Goal: Task Accomplishment & Management: Use online tool/utility

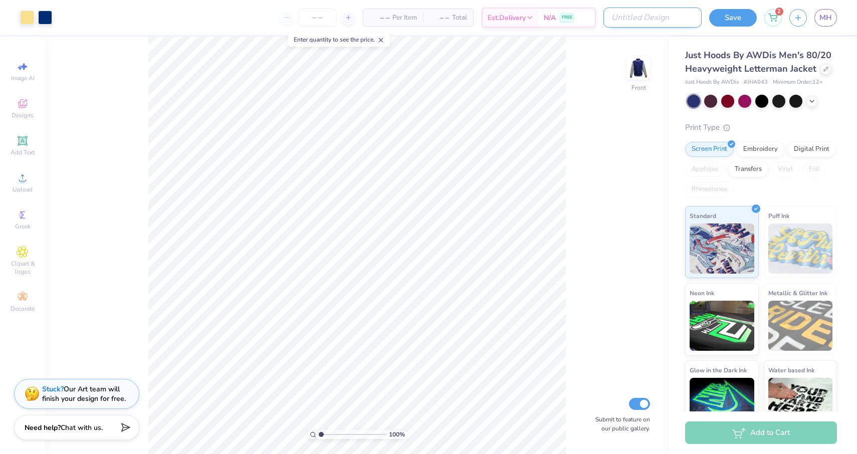
click at [685, 18] on input "Design Title" at bounding box center [653, 18] width 98 height 20
type input "Hoops for Hope"
click at [845, 73] on div "Just Hoods By AWDis Men's 80/20 Heavyweight Letterman Jacket Just Hoods By AWDi…" at bounding box center [763, 235] width 188 height 396
click at [825, 68] on icon at bounding box center [826, 68] width 4 height 4
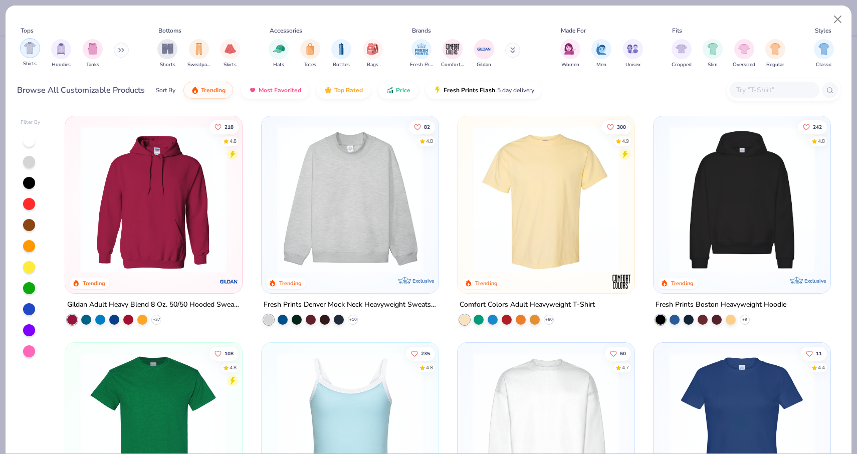
click at [29, 49] on img "filter for Shirts" at bounding box center [30, 48] width 12 height 12
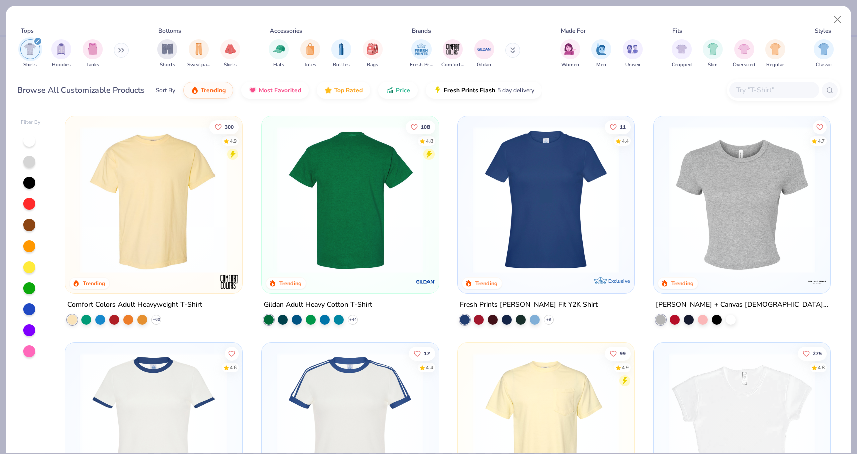
click at [355, 178] on img at bounding box center [349, 199] width 157 height 147
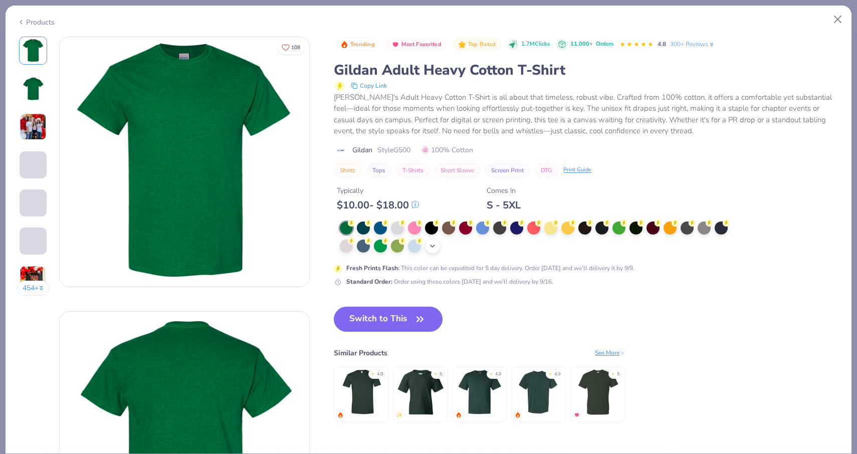
click at [432, 248] on icon at bounding box center [433, 246] width 8 height 8
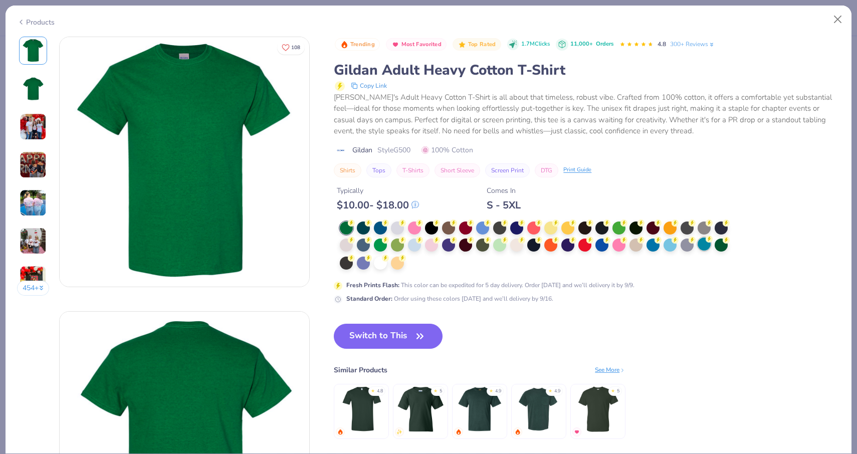
click at [707, 246] on div at bounding box center [704, 244] width 13 height 13
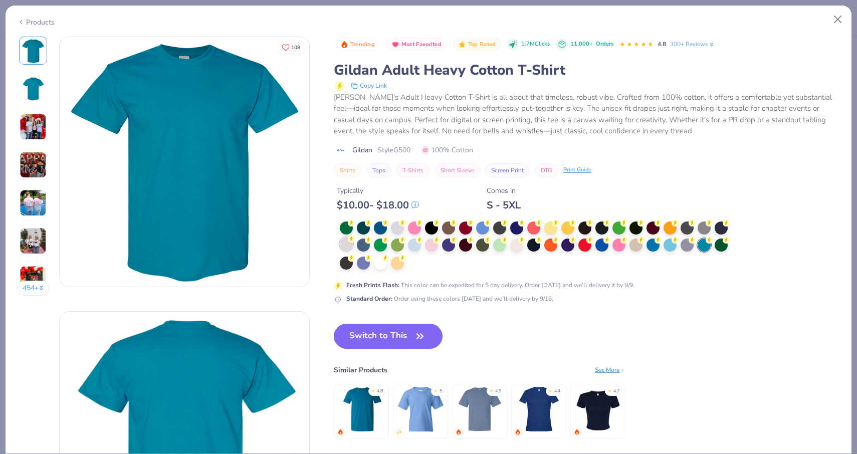
click at [343, 246] on div at bounding box center [346, 244] width 13 height 13
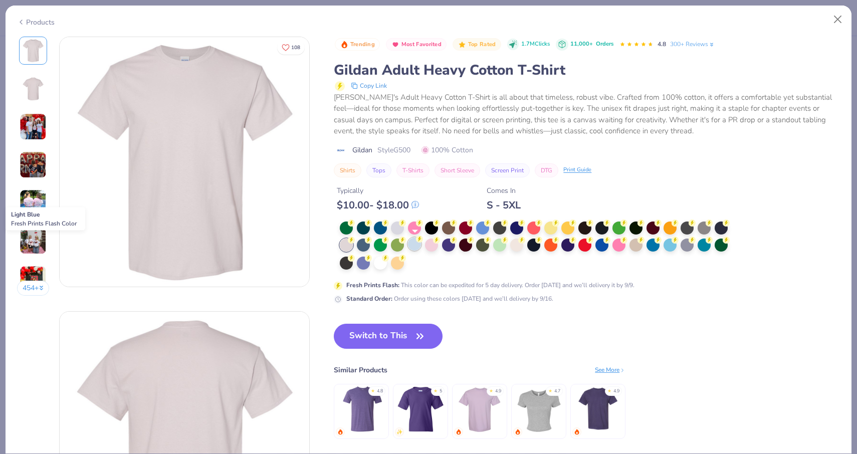
click at [415, 245] on div at bounding box center [414, 244] width 13 height 13
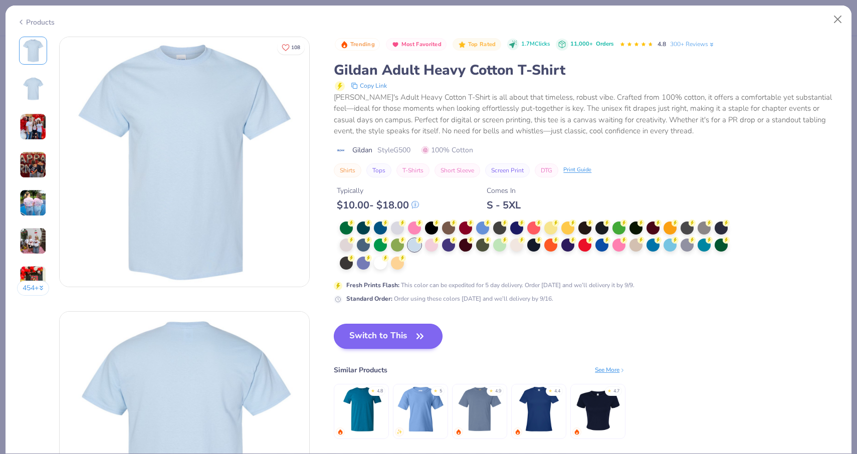
click at [396, 335] on button "Switch to This" at bounding box center [388, 336] width 109 height 25
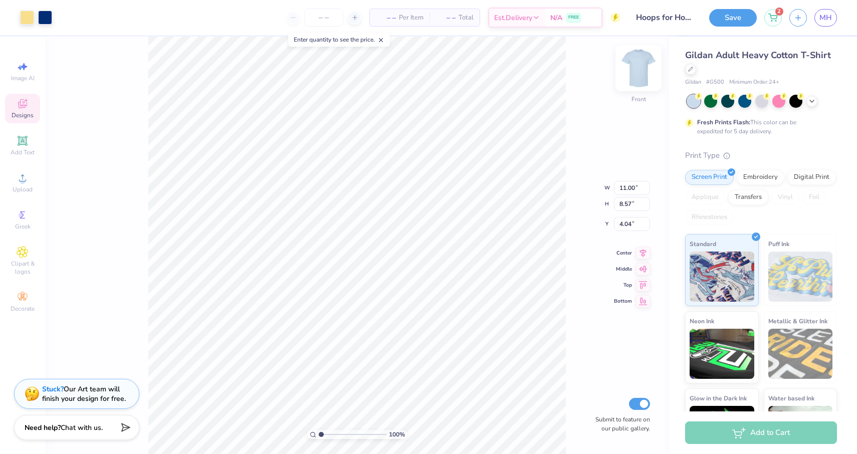
click at [645, 78] on img at bounding box center [639, 68] width 40 height 40
type input "2.30"
click at [46, 17] on div at bounding box center [45, 17] width 14 height 14
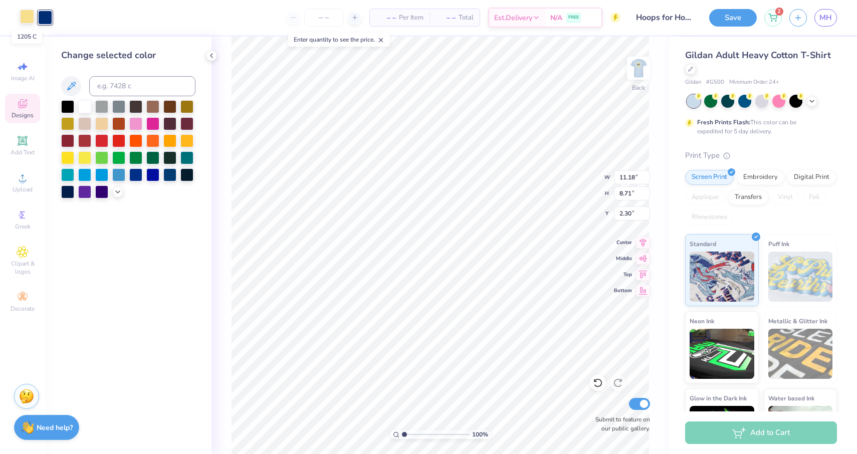
click at [24, 17] on div at bounding box center [27, 17] width 14 height 14
click at [121, 84] on input at bounding box center [142, 86] width 106 height 20
type input "288"
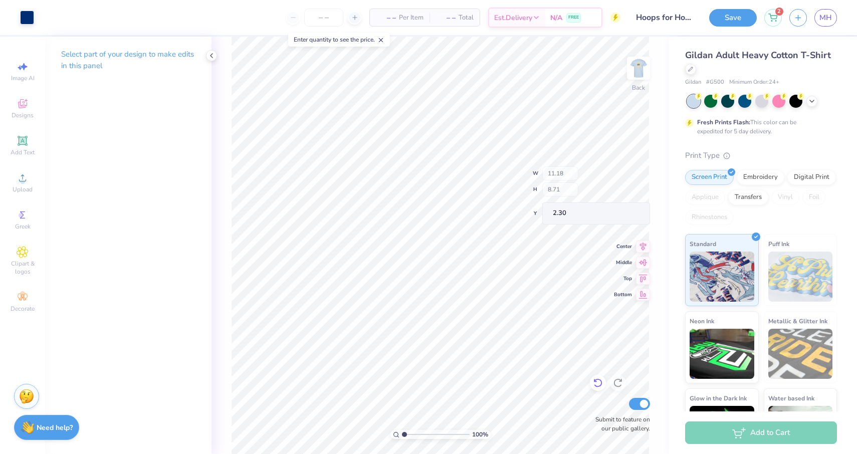
type input "2.34"
click at [598, 379] on icon at bounding box center [598, 383] width 10 height 10
click at [597, 386] on icon at bounding box center [598, 383] width 10 height 10
click at [597, 385] on icon at bounding box center [598, 383] width 10 height 10
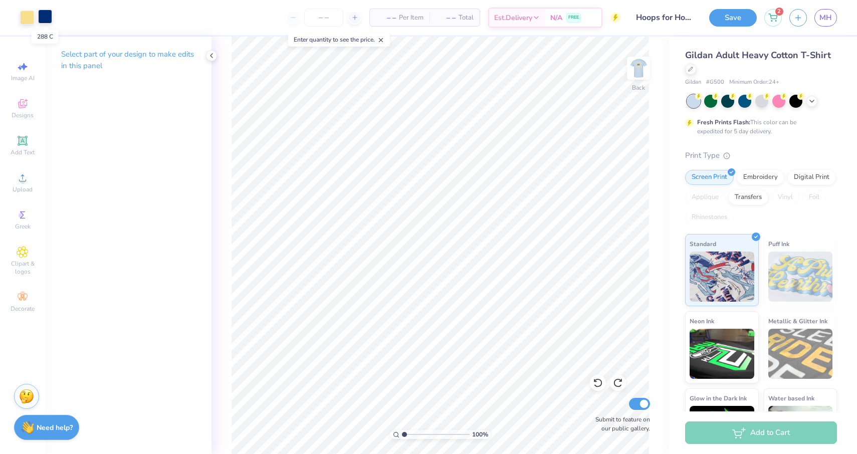
click at [46, 20] on div at bounding box center [45, 17] width 14 height 14
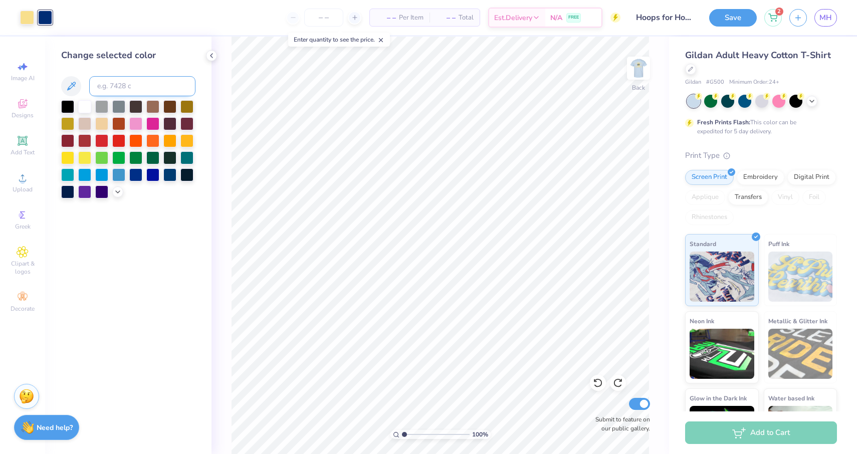
click at [109, 83] on input at bounding box center [142, 86] width 106 height 20
type input "1205"
click at [596, 382] on icon at bounding box center [596, 381] width 2 height 2
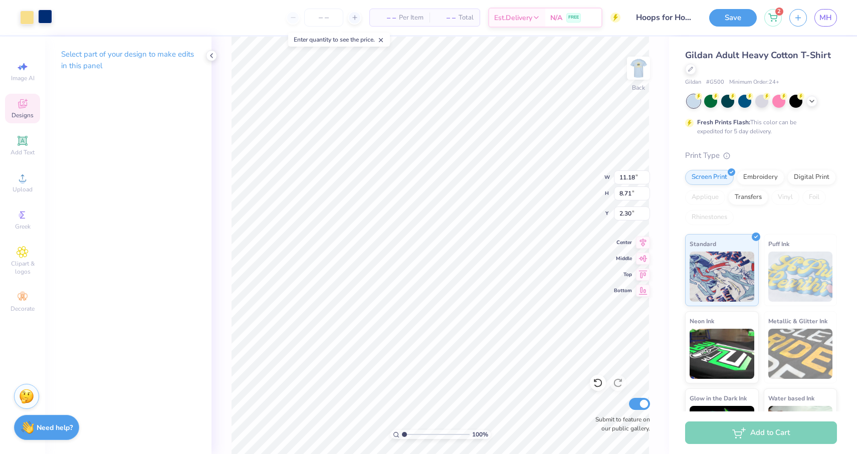
click at [49, 14] on div at bounding box center [45, 17] width 14 height 14
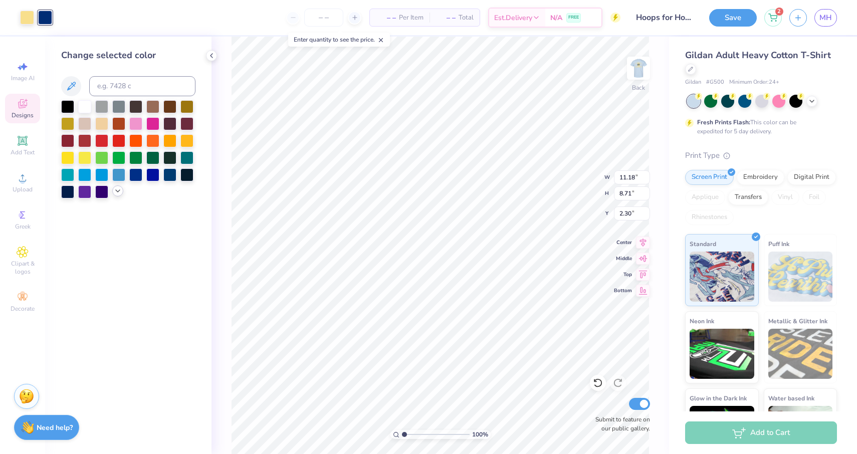
click at [117, 193] on icon at bounding box center [118, 191] width 8 height 8
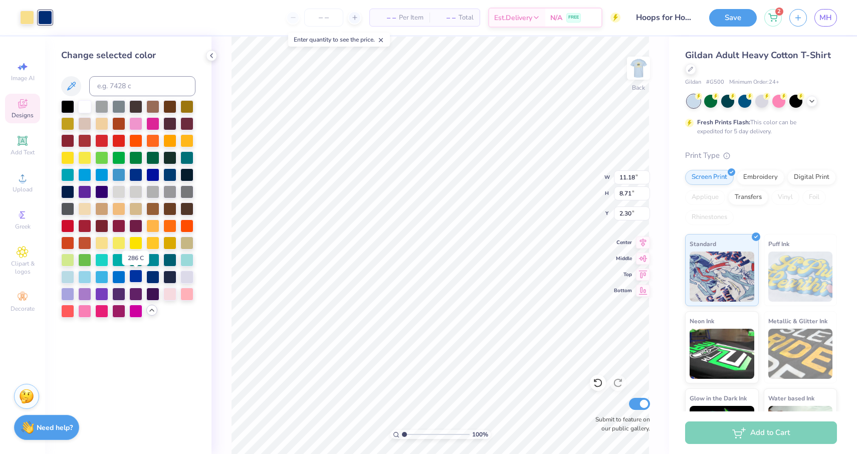
click at [134, 277] on div at bounding box center [135, 276] width 13 height 13
click at [104, 243] on div at bounding box center [101, 242] width 13 height 13
type input "2.34"
click at [137, 278] on div at bounding box center [135, 276] width 13 height 13
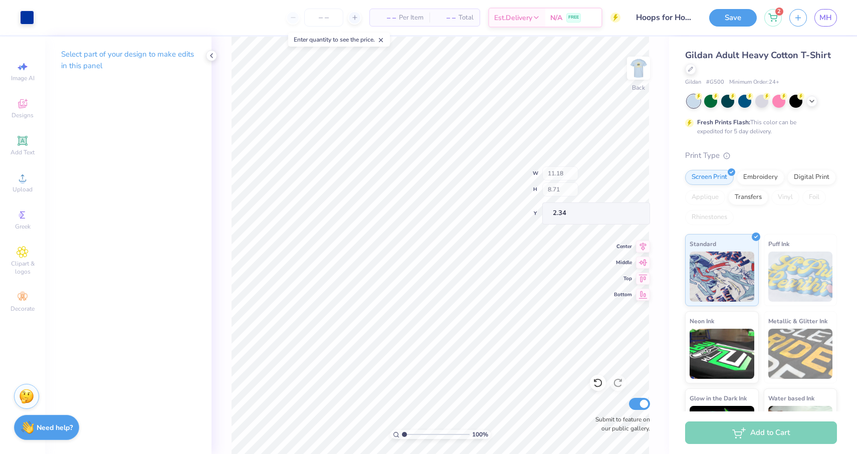
type input "3.90"
type input "1.00"
type input "5.59"
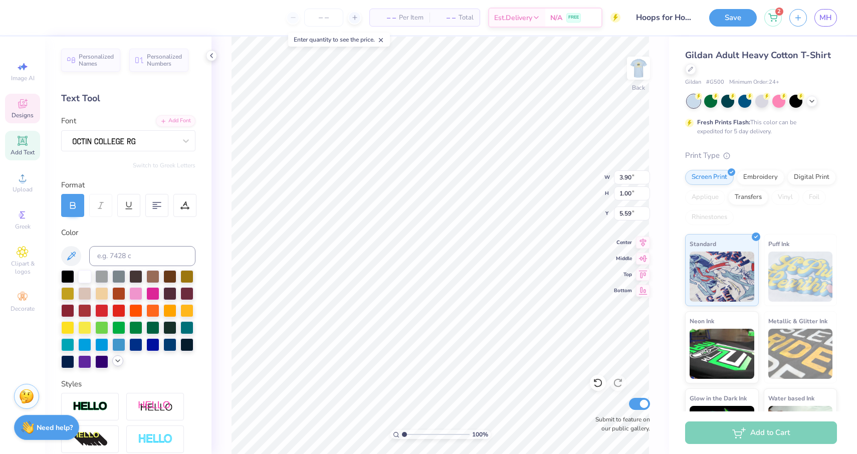
click at [115, 363] on icon at bounding box center [118, 361] width 8 height 8
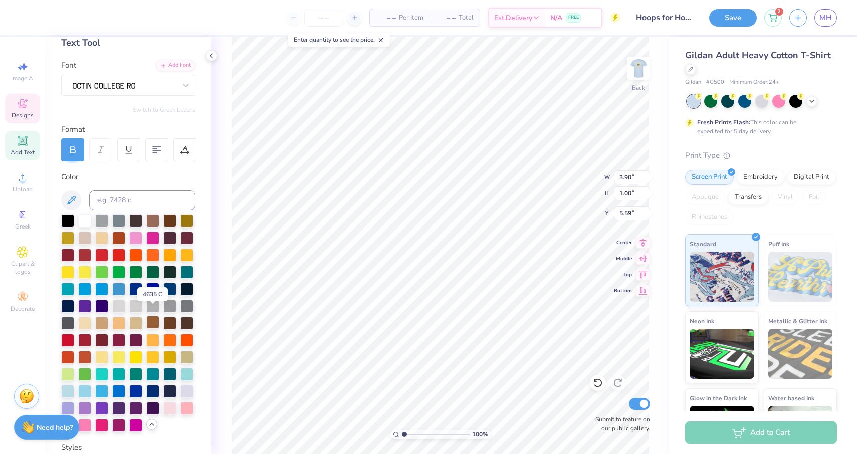
scroll to position [69, 0]
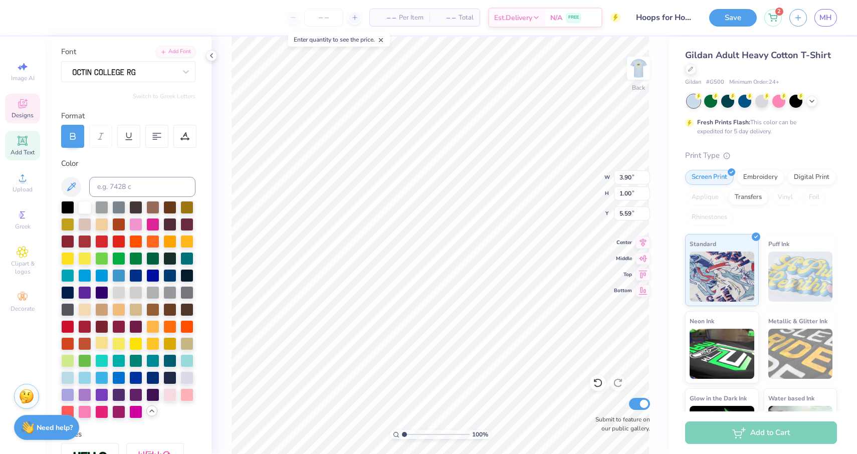
click at [102, 341] on div at bounding box center [101, 342] width 13 height 13
click at [100, 347] on div at bounding box center [101, 342] width 13 height 13
type input "0.84"
type input "0.47"
click at [98, 344] on div at bounding box center [101, 342] width 13 height 13
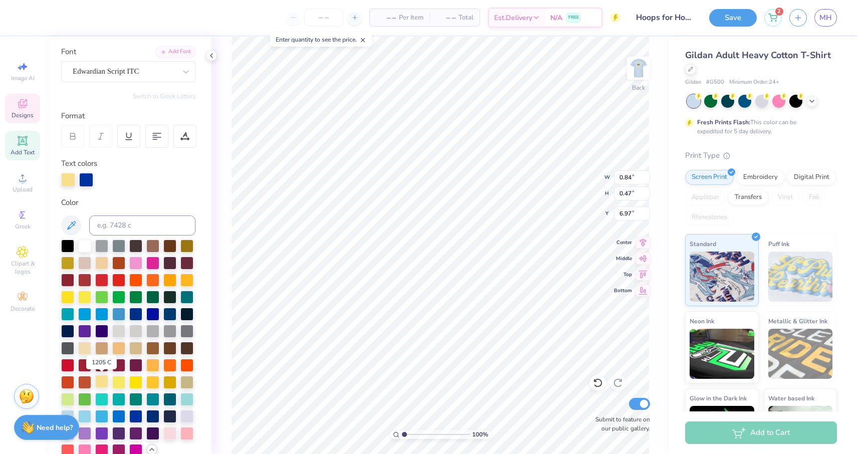
click at [99, 384] on div at bounding box center [101, 381] width 13 height 13
click at [103, 381] on div at bounding box center [101, 381] width 13 height 13
type input "0.84"
type input "0.47"
type input "6.97"
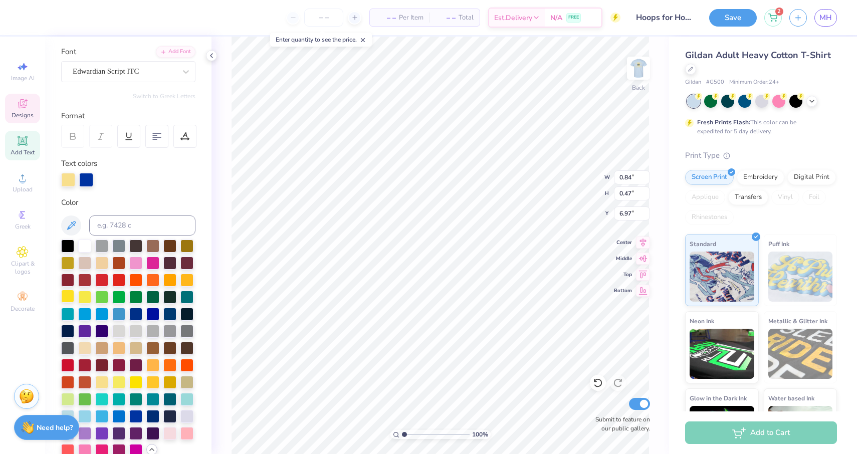
click at [68, 296] on div at bounding box center [67, 296] width 13 height 13
click at [79, 297] on div at bounding box center [84, 296] width 13 height 13
click at [65, 24] on div at bounding box center [63, 17] width 14 height 14
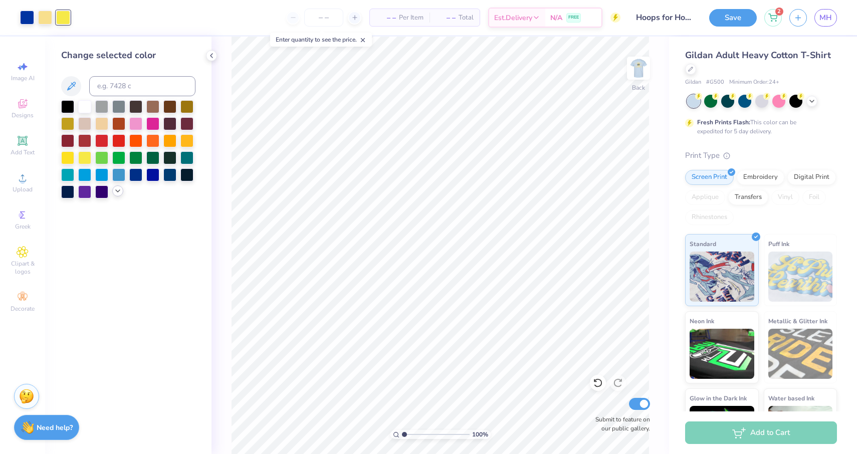
click at [115, 192] on icon at bounding box center [118, 191] width 8 height 8
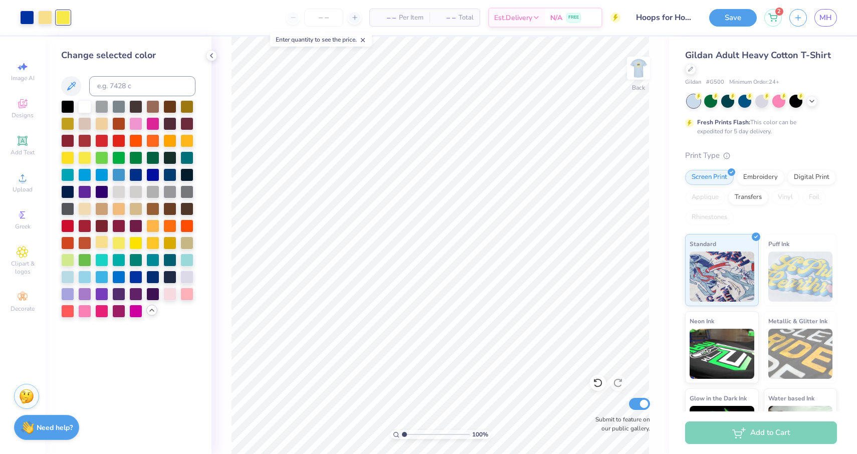
click at [105, 242] on div at bounding box center [101, 242] width 13 height 13
click at [212, 55] on icon at bounding box center [212, 56] width 8 height 8
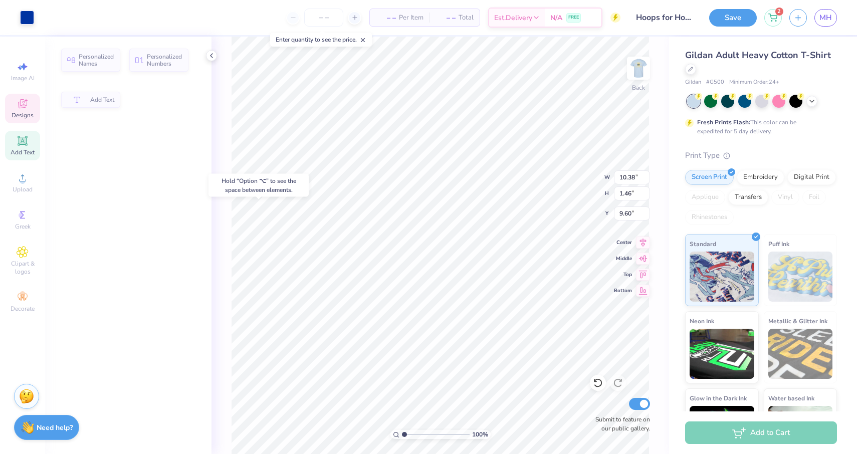
type input "9.44"
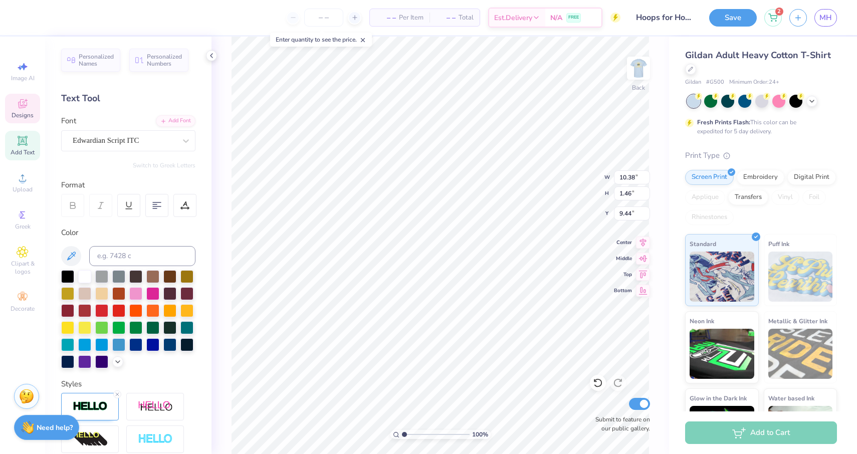
type input "10.95"
type input "3.58"
type input "2.34"
type textarea "Kappa kappa Gamma"
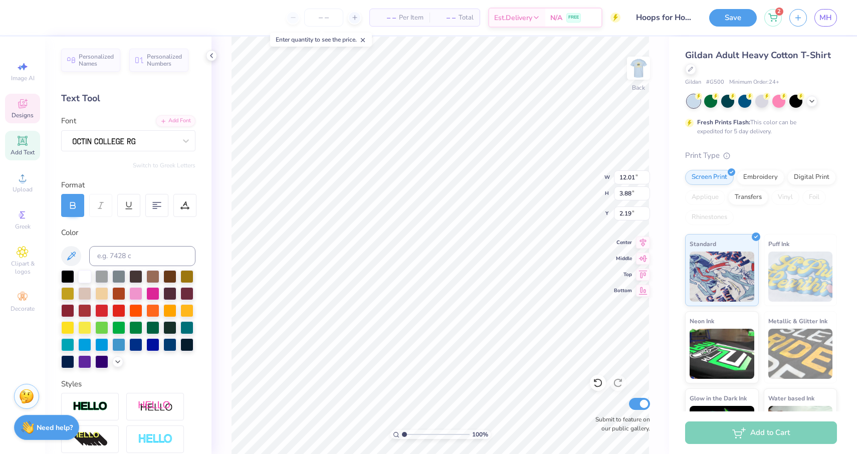
type input "10.98"
type input "3.55"
type input "2.52"
type input "2.54"
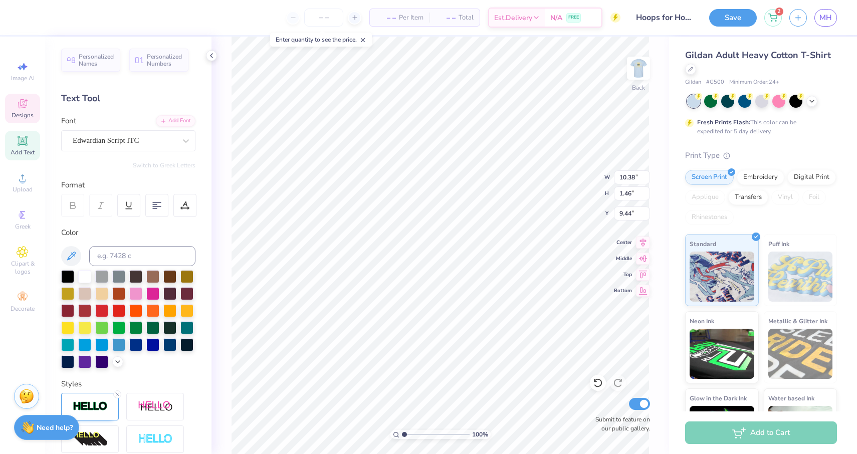
type textarea "Philanthropy Week 205"
type textarea "December 2025"
click at [735, 18] on button "Save" at bounding box center [733, 17] width 48 height 18
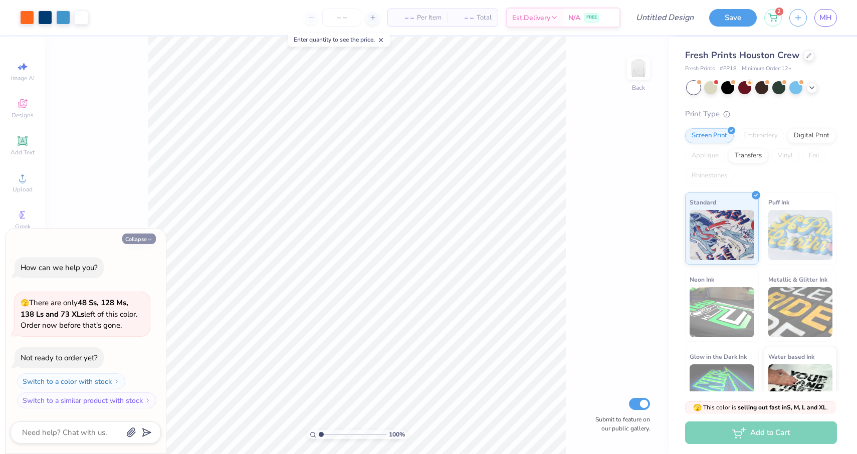
click at [138, 239] on button "Collapse" at bounding box center [139, 239] width 34 height 11
type textarea "x"
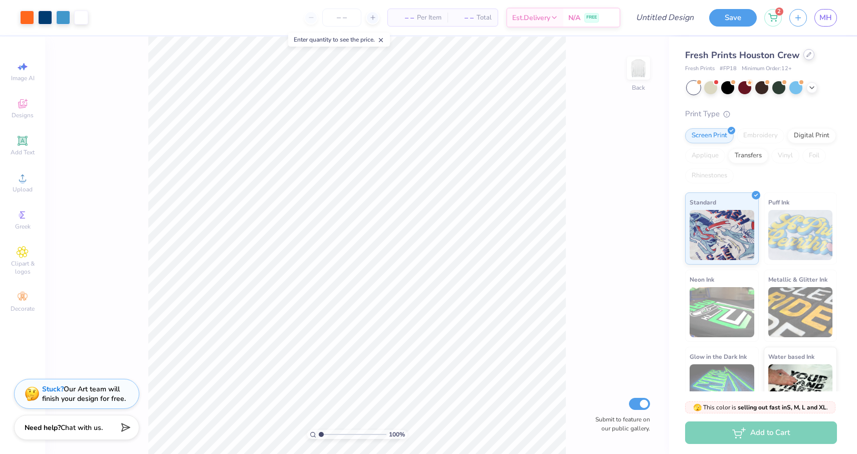
click at [808, 56] on icon at bounding box center [809, 54] width 5 height 5
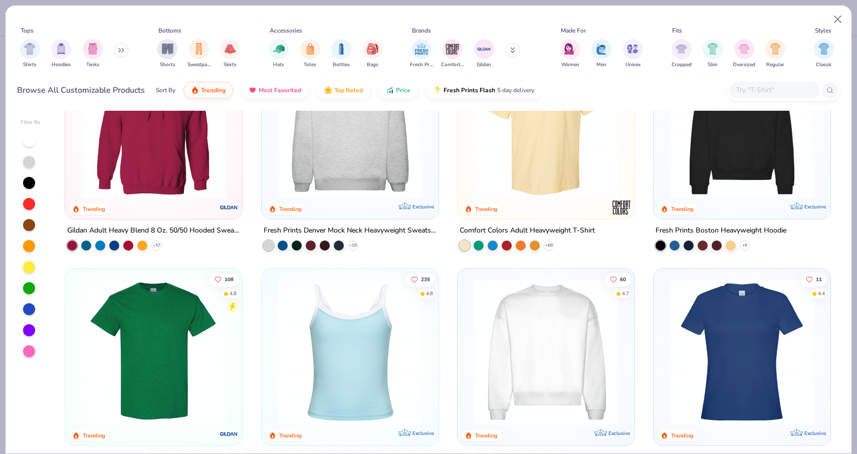
scroll to position [123, 0]
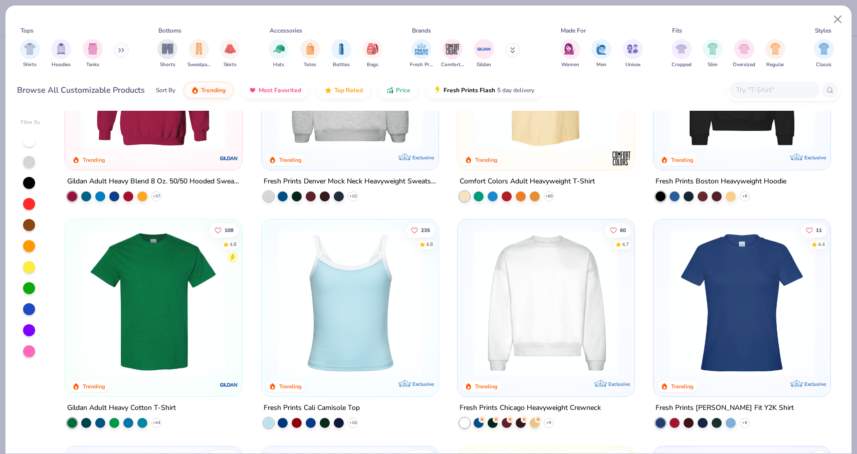
click at [214, 296] on img at bounding box center [153, 303] width 157 height 147
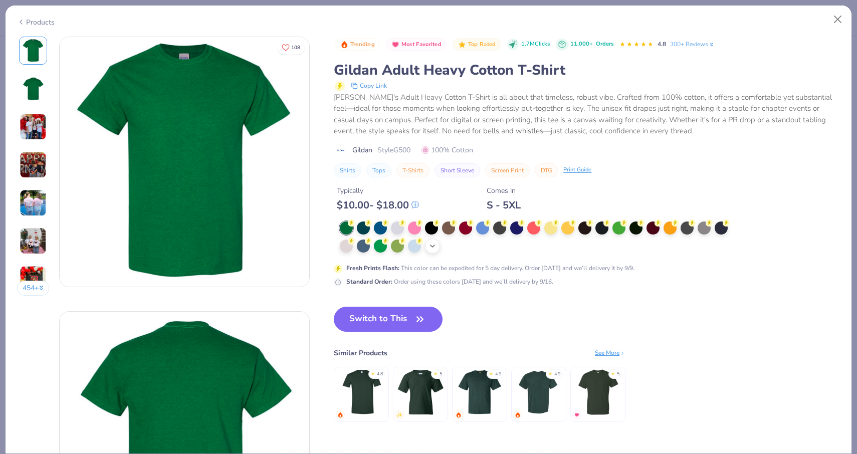
click at [434, 242] on icon at bounding box center [433, 246] width 8 height 8
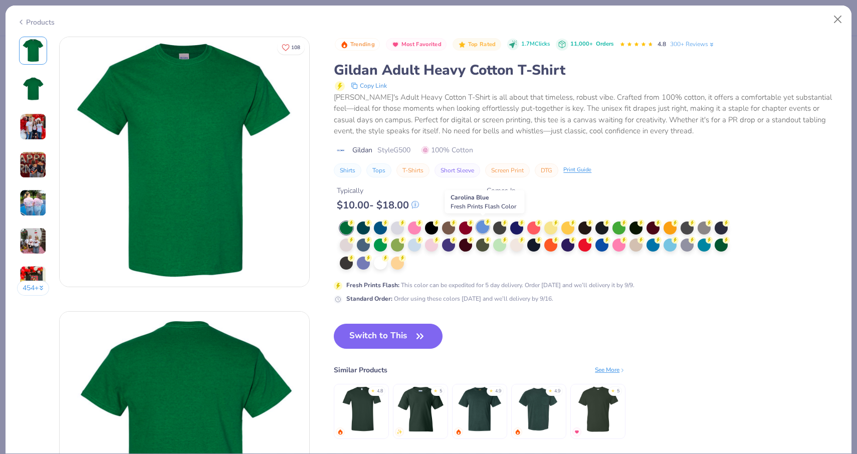
click at [488, 227] on div at bounding box center [482, 227] width 13 height 13
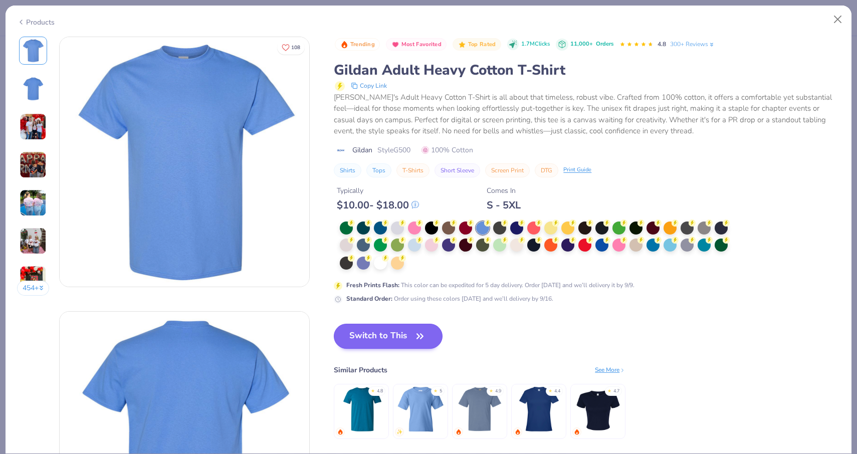
click at [391, 333] on button "Switch to This" at bounding box center [388, 336] width 109 height 25
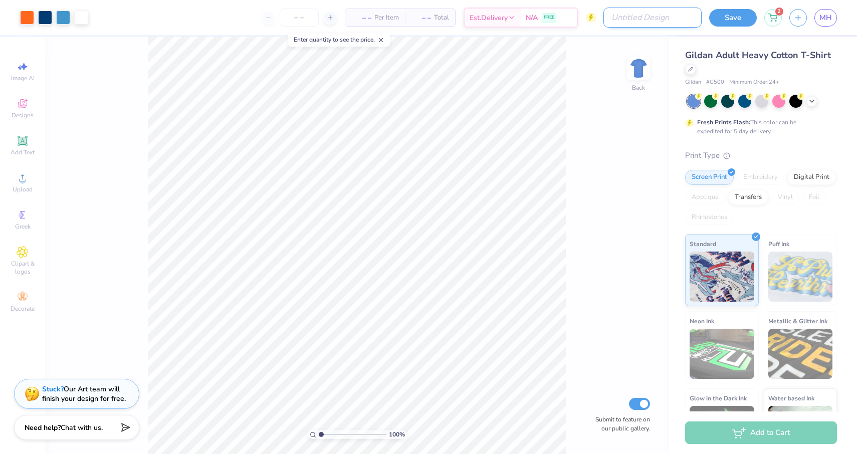
click at [666, 22] on input "Design Title" at bounding box center [653, 18] width 98 height 20
type input "Hoops For Hope"
click at [762, 8] on div "Save 2 MH" at bounding box center [783, 17] width 148 height 35
click at [729, 15] on button "Save" at bounding box center [733, 17] width 48 height 18
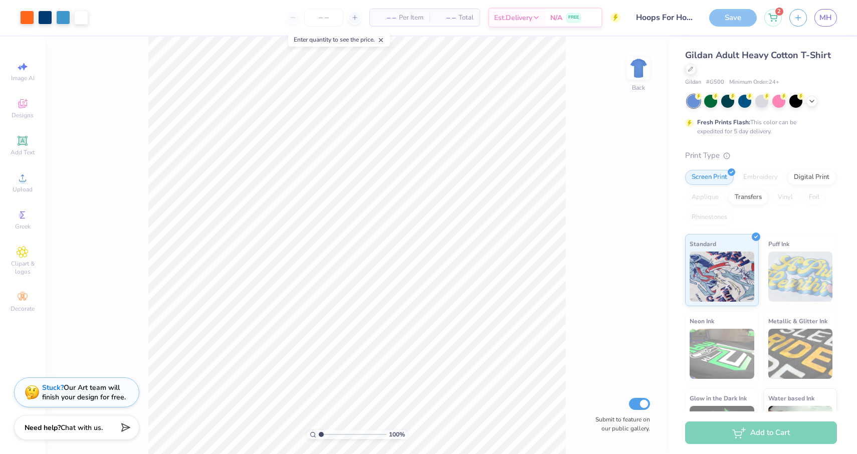
click at [47, 394] on div "Stuck? Our Art team will finish your design for free." at bounding box center [84, 392] width 84 height 19
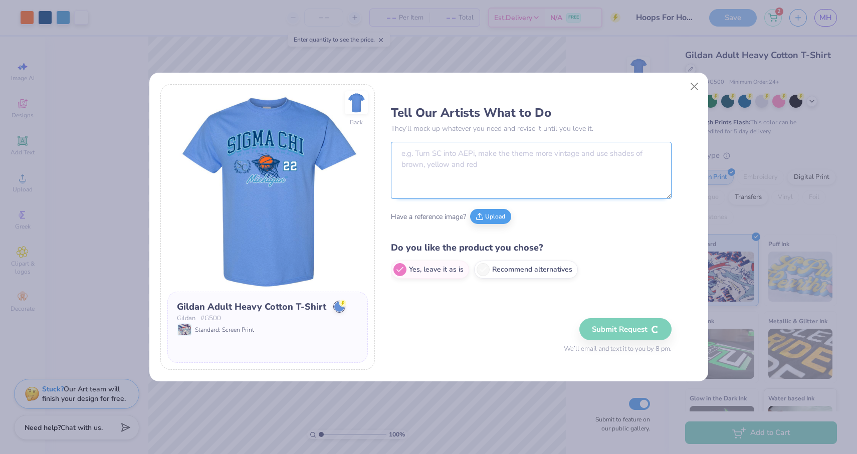
click at [475, 169] on textarea at bounding box center [531, 170] width 281 height 57
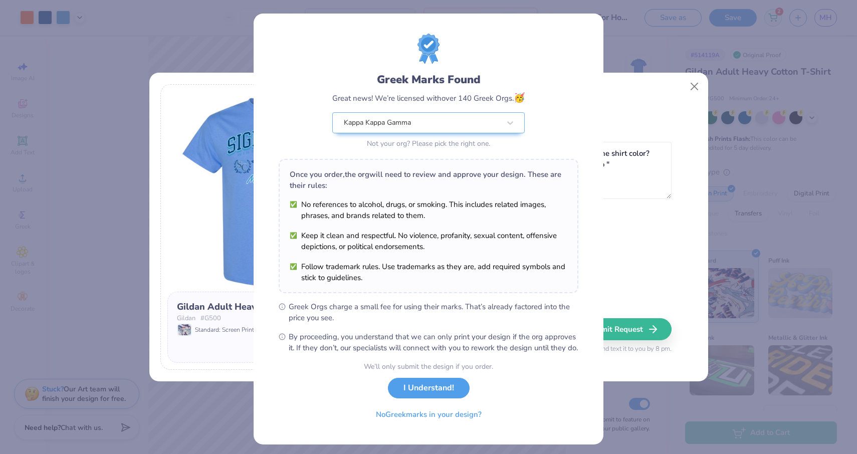
click at [427, 411] on div "We’ll only submit the design if you order. I Understand! No Greek marks in your…" at bounding box center [428, 392] width 129 height 63
click at [427, 392] on button "I Understand!" at bounding box center [429, 386] width 82 height 21
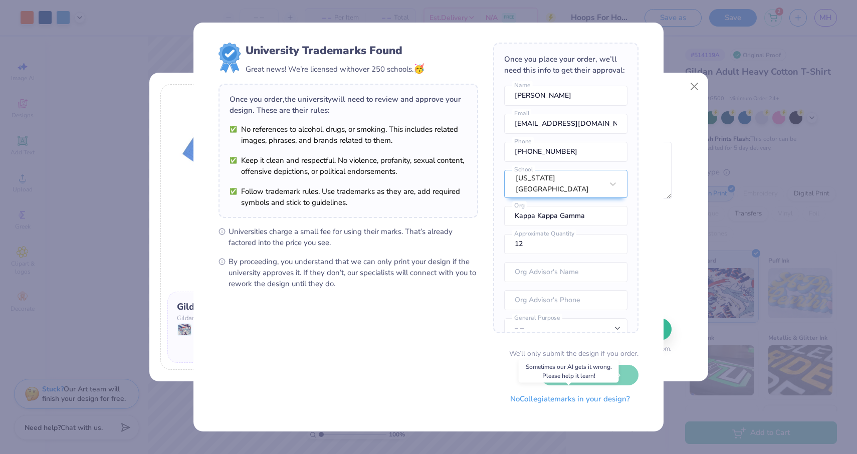
click at [590, 402] on button "No Collegiate marks in your design?" at bounding box center [570, 399] width 137 height 21
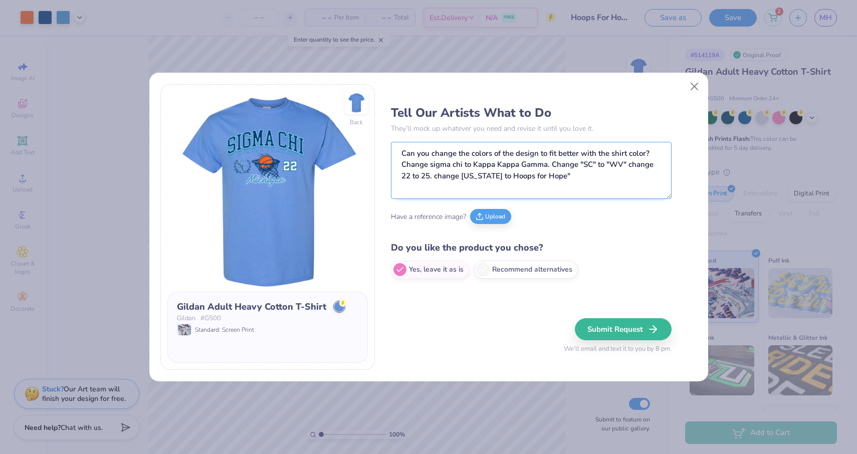
click at [503, 176] on textarea "Can you change the colors of the design to fit better with the shirt color? Cha…" at bounding box center [531, 170] width 281 height 57
type textarea "Can you change the colors of the design to fit better with the shirt color? Cha…"
click at [602, 325] on button "Submit Request" at bounding box center [625, 329] width 97 height 22
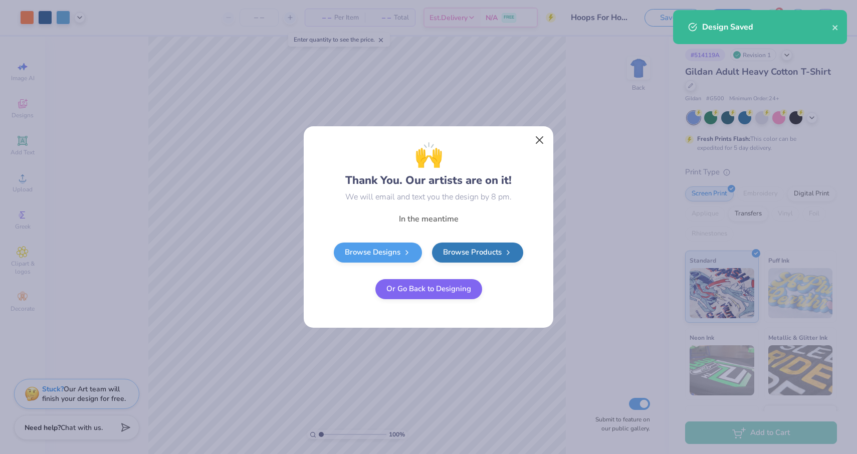
click at [539, 144] on button "Close" at bounding box center [539, 140] width 19 height 19
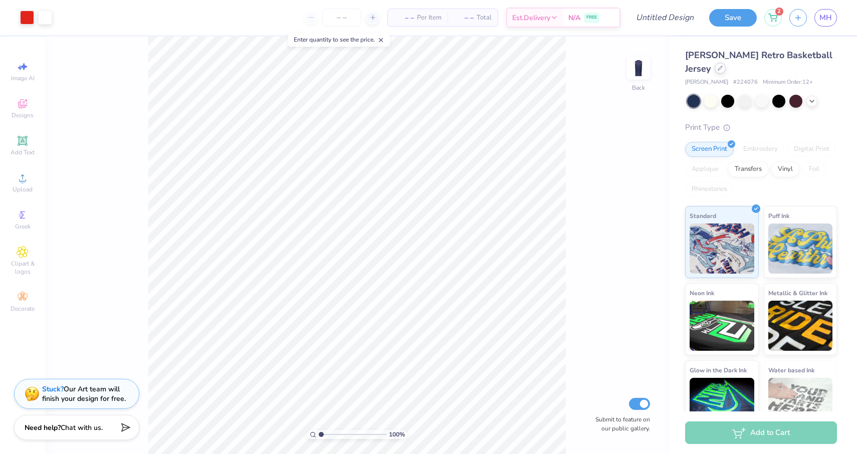
click at [718, 68] on icon at bounding box center [720, 68] width 5 height 5
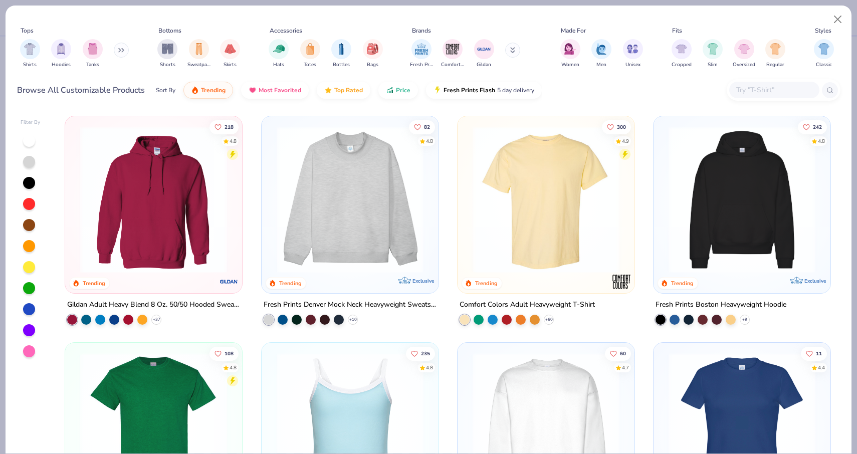
click at [154, 415] on img at bounding box center [153, 426] width 157 height 147
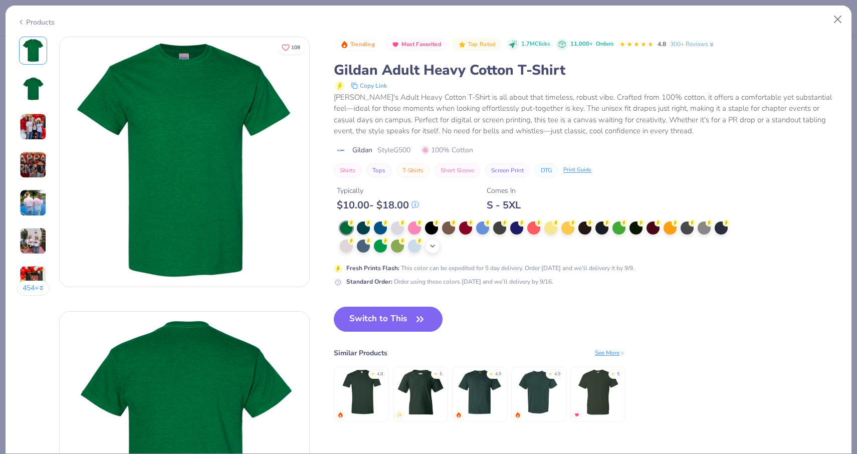
click at [433, 252] on div "+ 22" at bounding box center [432, 246] width 15 height 15
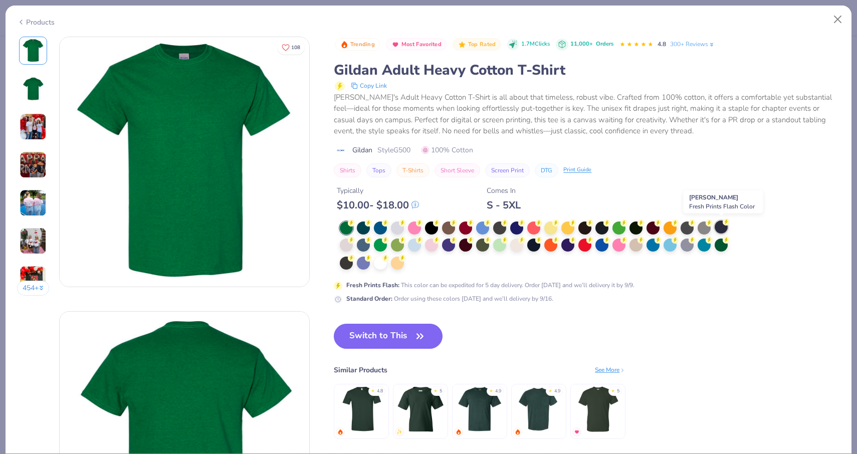
click at [721, 226] on div at bounding box center [721, 227] width 13 height 13
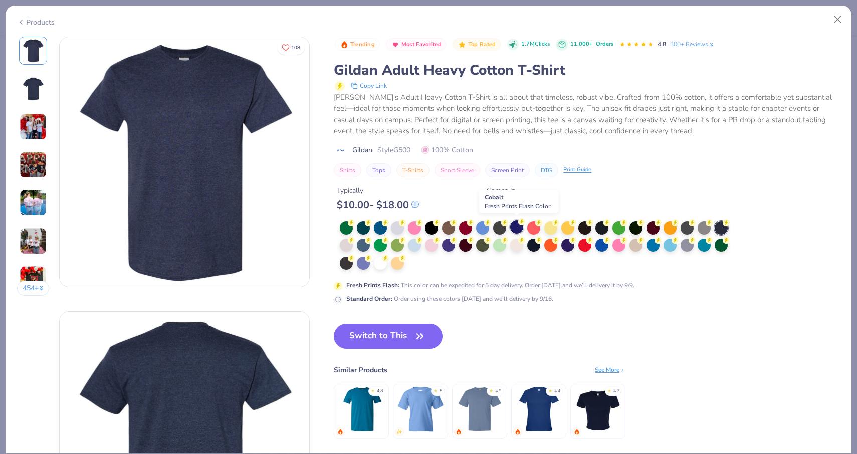
click at [517, 226] on div at bounding box center [516, 227] width 13 height 13
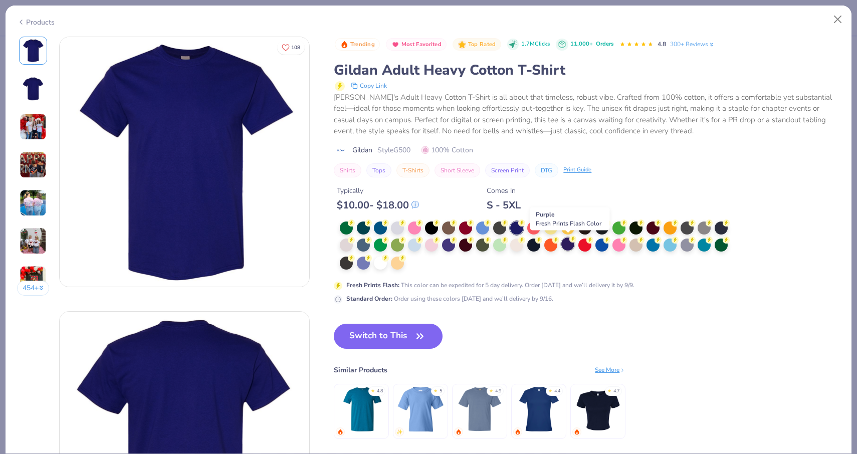
click at [573, 243] on div at bounding box center [568, 244] width 13 height 13
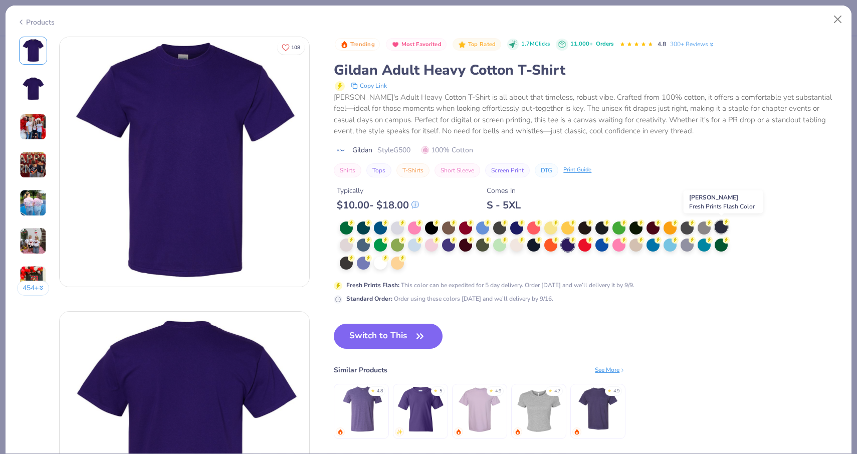
click at [718, 226] on div at bounding box center [721, 227] width 13 height 13
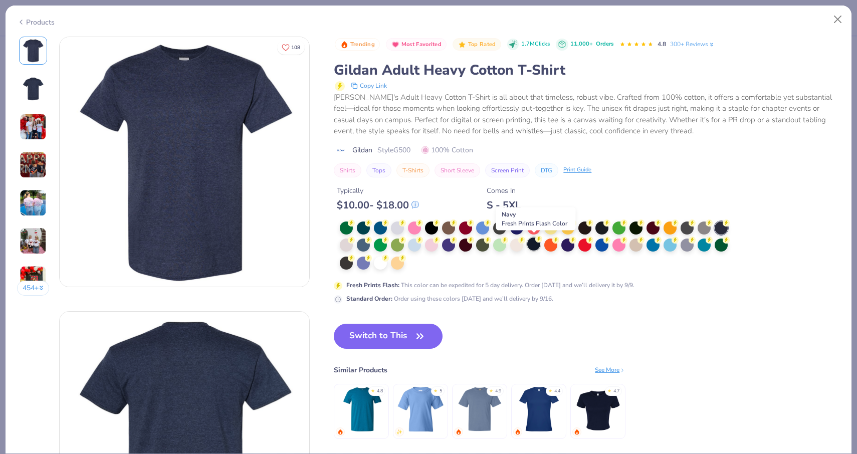
click at [537, 241] on icon at bounding box center [538, 239] width 7 height 7
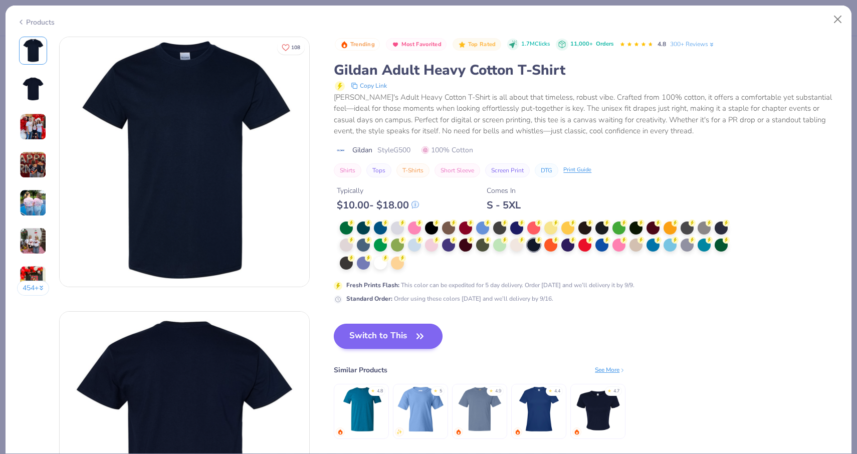
click at [390, 334] on button "Switch to This" at bounding box center [388, 336] width 109 height 25
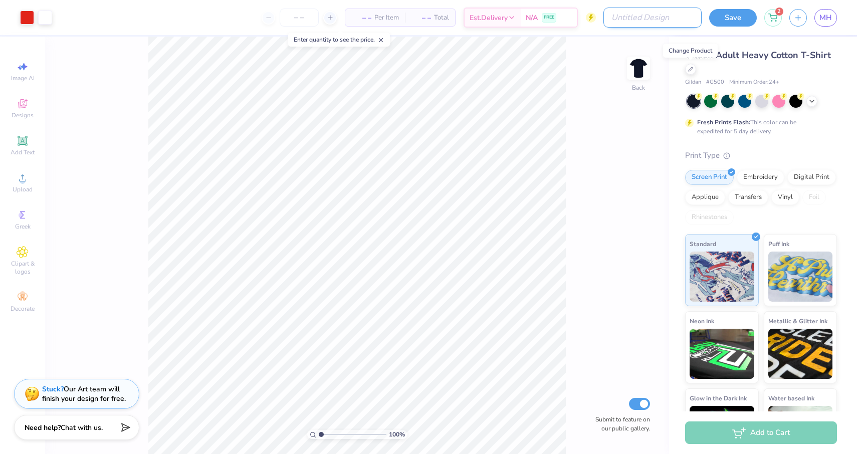
click at [684, 12] on input "Design Title" at bounding box center [653, 18] width 98 height 20
type input "hoops"
click at [739, 30] on div "Save 2 MH" at bounding box center [783, 17] width 148 height 35
click at [739, 21] on button "Save" at bounding box center [733, 17] width 48 height 18
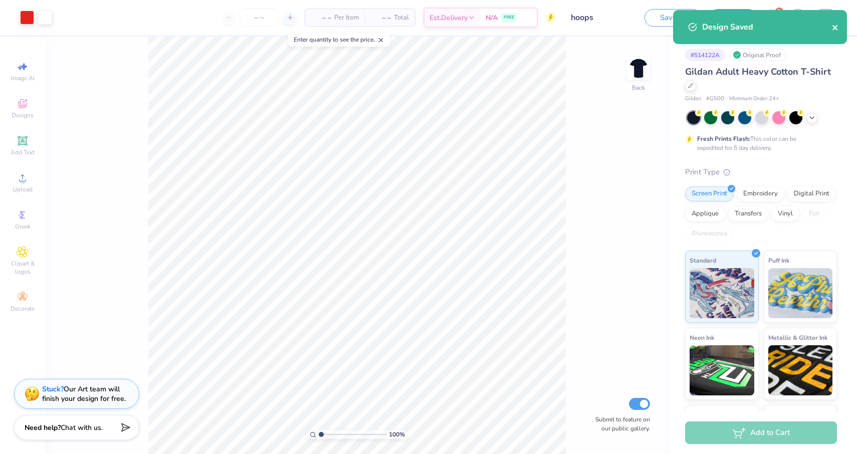
click at [836, 28] on icon "close" at bounding box center [835, 27] width 5 height 5
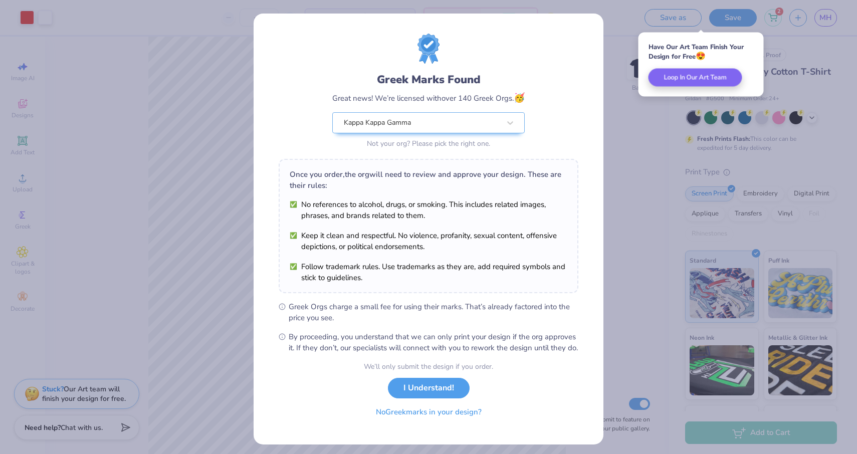
click at [415, 423] on button "No Greek marks in your design?" at bounding box center [429, 412] width 123 height 21
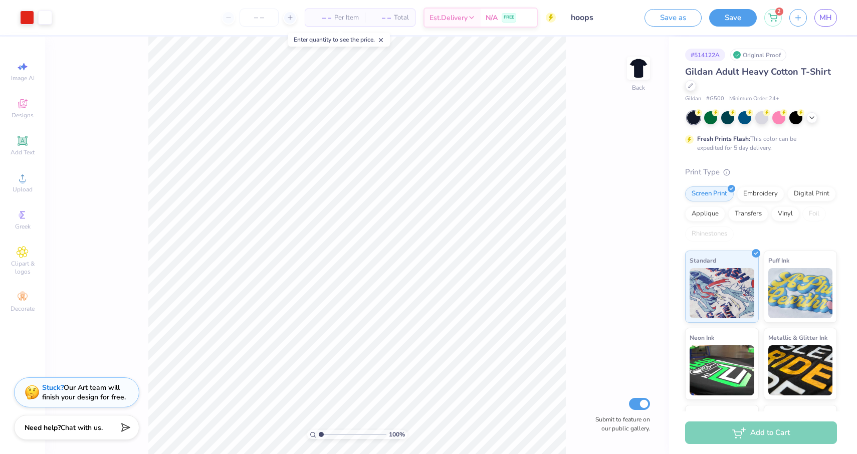
click at [61, 396] on div "Stuck? Our Art team will finish your design for free." at bounding box center [84, 392] width 84 height 19
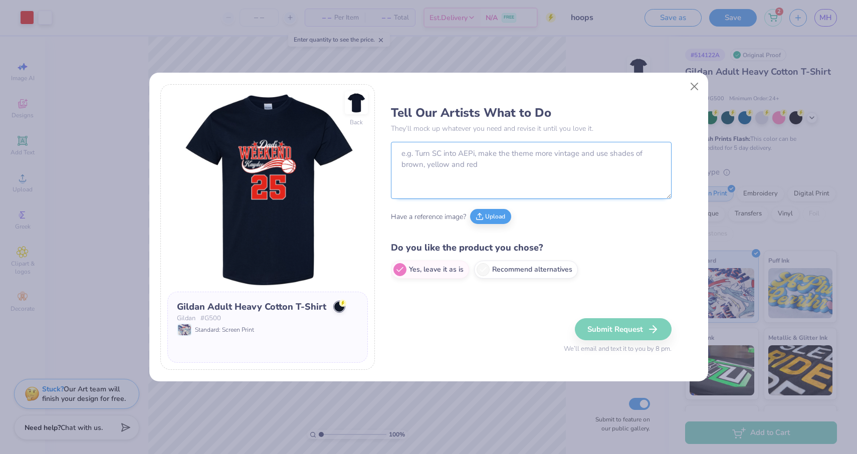
click at [419, 152] on textarea at bounding box center [531, 170] width 281 height 57
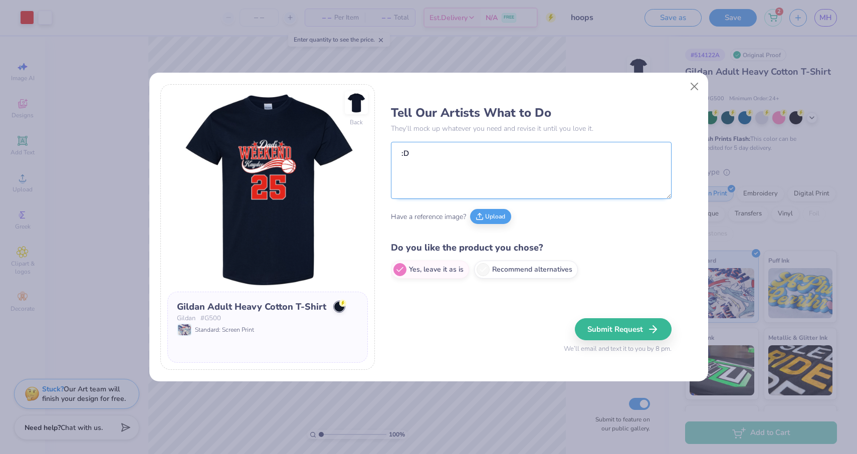
type textarea ":"
type textarea ""Dads weekend" to read "Hoops for Hope" "Kaydee" to read Kappa Kappa Gamma or K…"
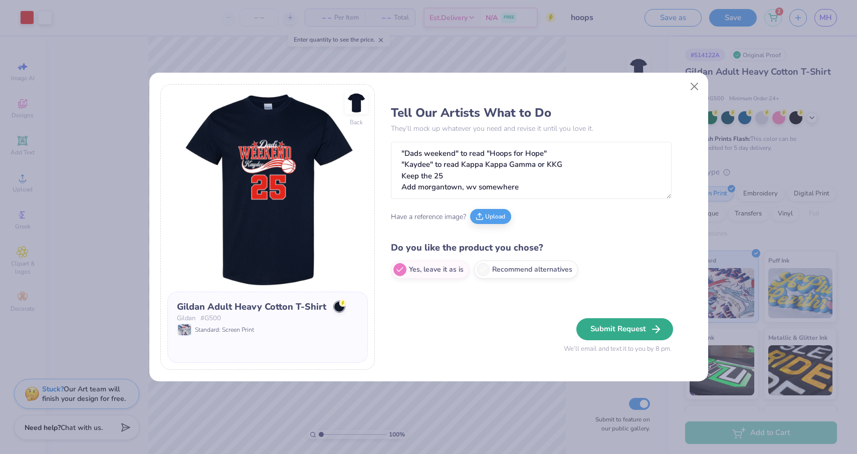
drag, startPoint x: 509, startPoint y: 207, endPoint x: 601, endPoint y: 335, distance: 157.8
click at [601, 335] on button "Submit Request" at bounding box center [625, 329] width 97 height 22
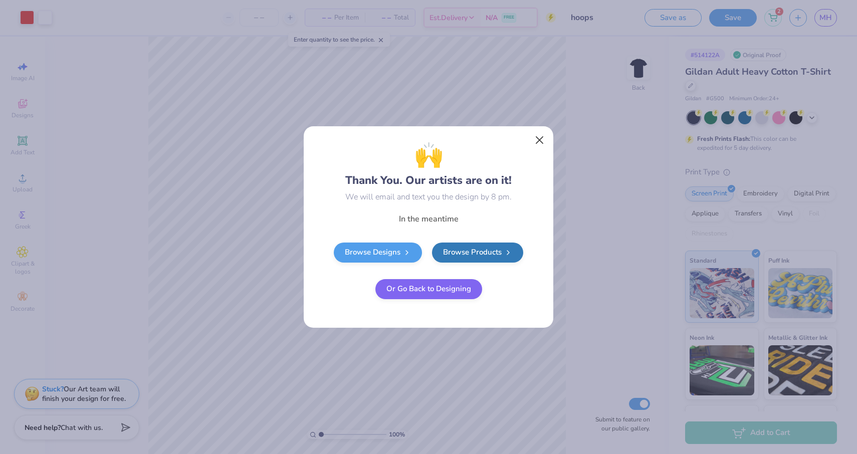
click at [539, 141] on button "Close" at bounding box center [539, 140] width 19 height 19
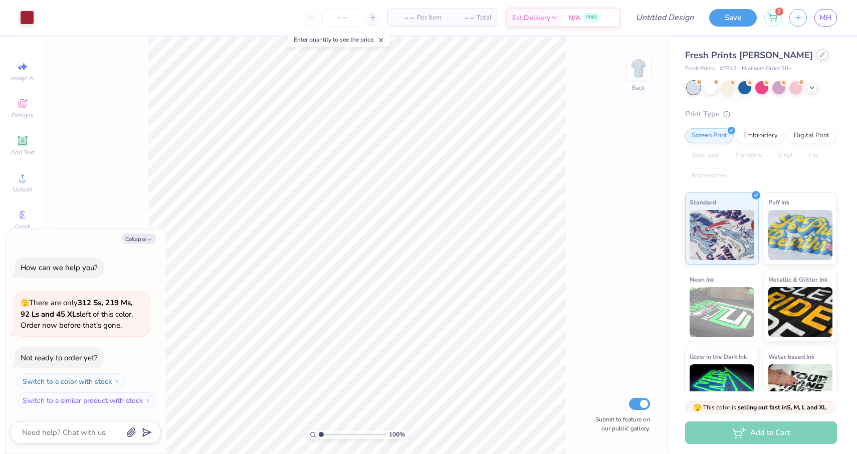
click at [821, 54] on icon at bounding box center [823, 55] width 4 height 4
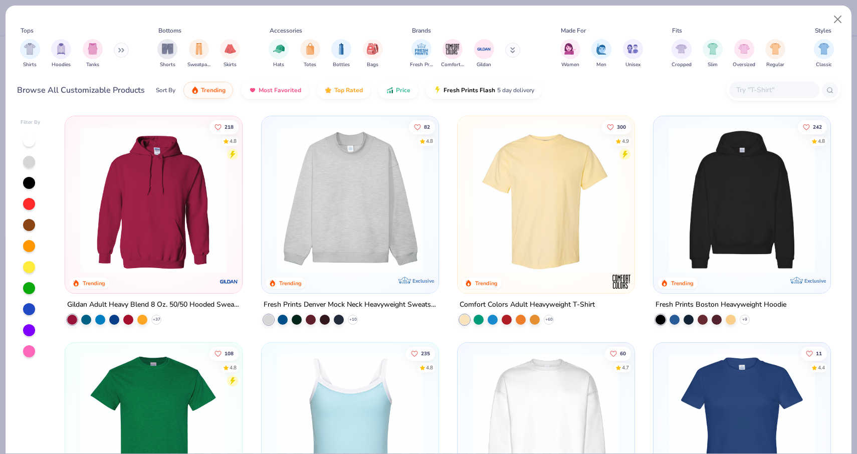
click at [352, 199] on img at bounding box center [350, 199] width 157 height 147
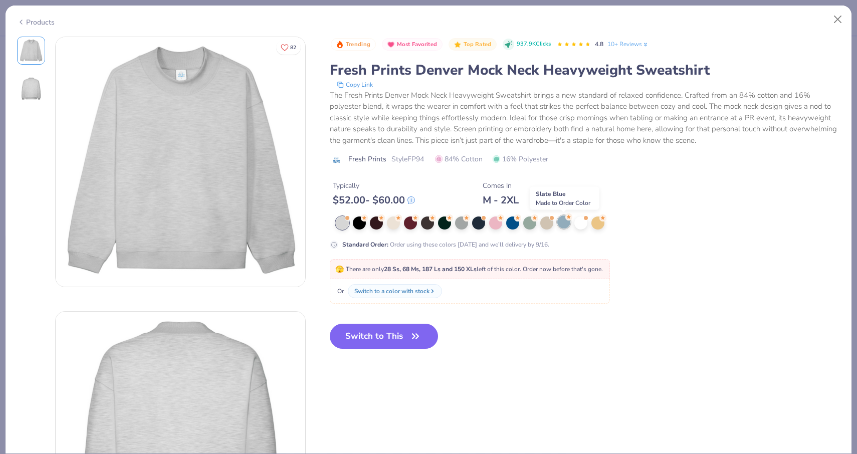
click at [566, 223] on div at bounding box center [564, 222] width 13 height 13
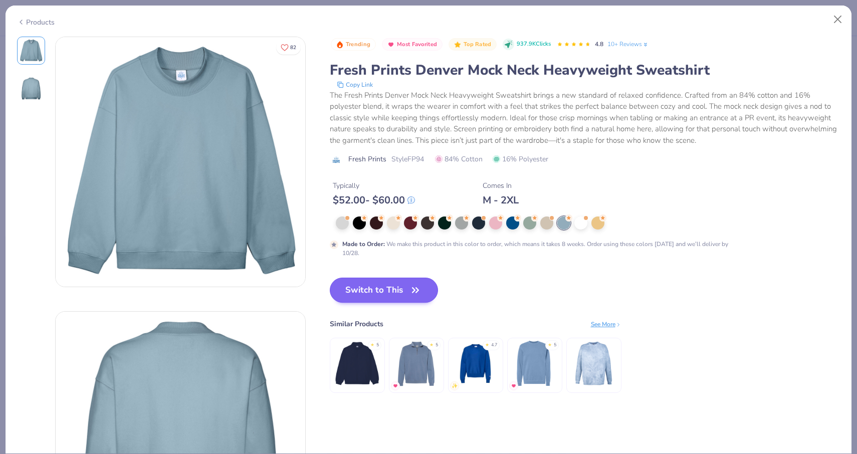
click at [413, 287] on icon "button" at bounding box center [416, 290] width 14 height 14
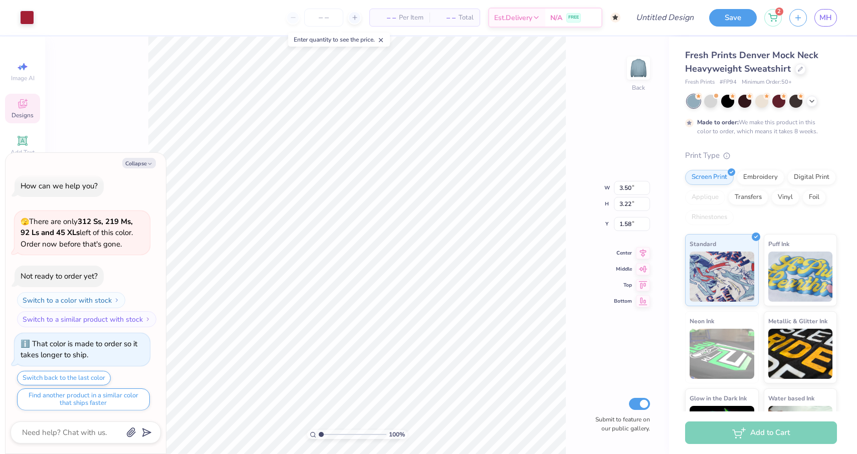
type textarea "x"
type input "3.86"
type textarea "x"
type input "9.78"
type input "9.00"
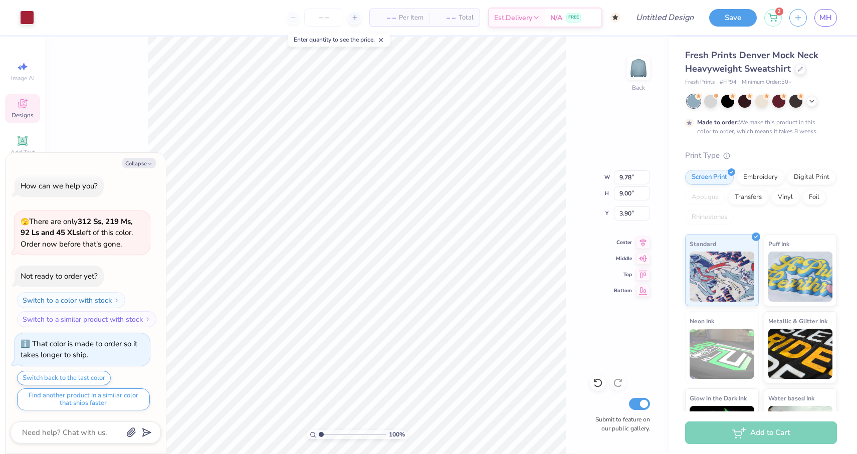
type textarea "x"
type input "3.00"
type textarea "x"
type input "1.82"
click at [139, 162] on button "Collapse" at bounding box center [139, 163] width 34 height 11
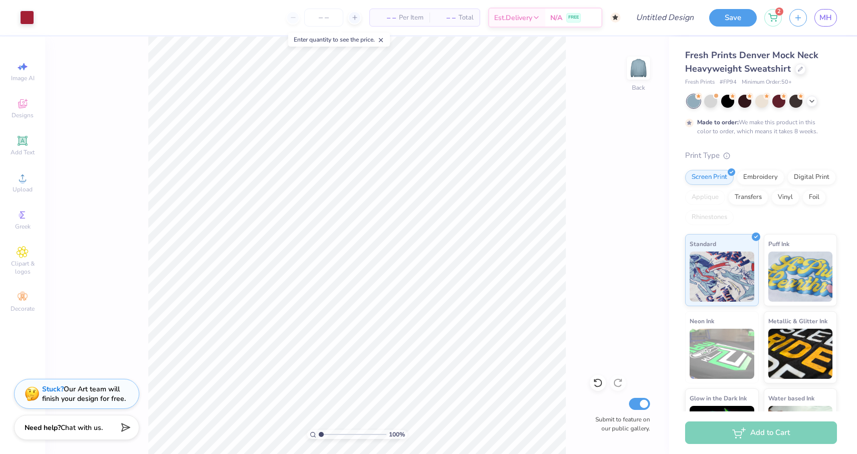
type textarea "x"
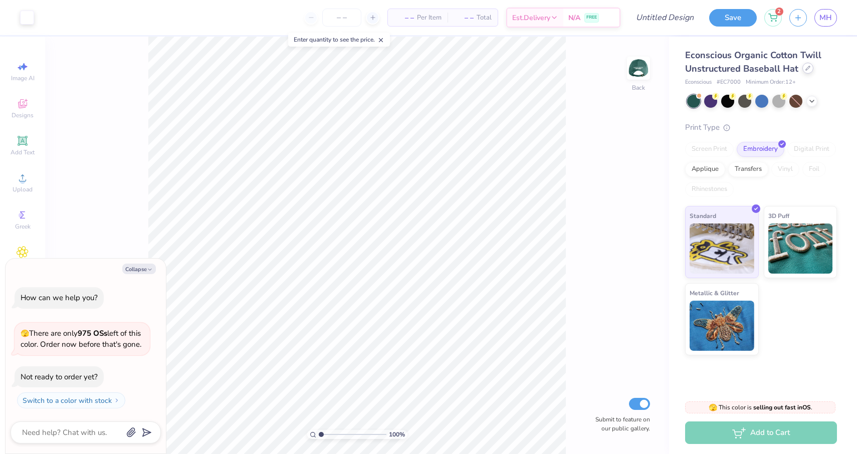
click at [806, 69] on icon at bounding box center [808, 68] width 5 height 5
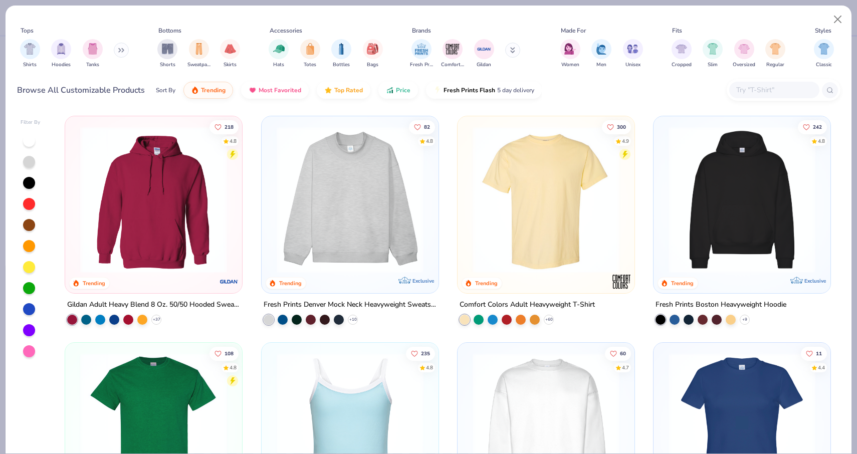
click at [409, 152] on img at bounding box center [350, 199] width 157 height 147
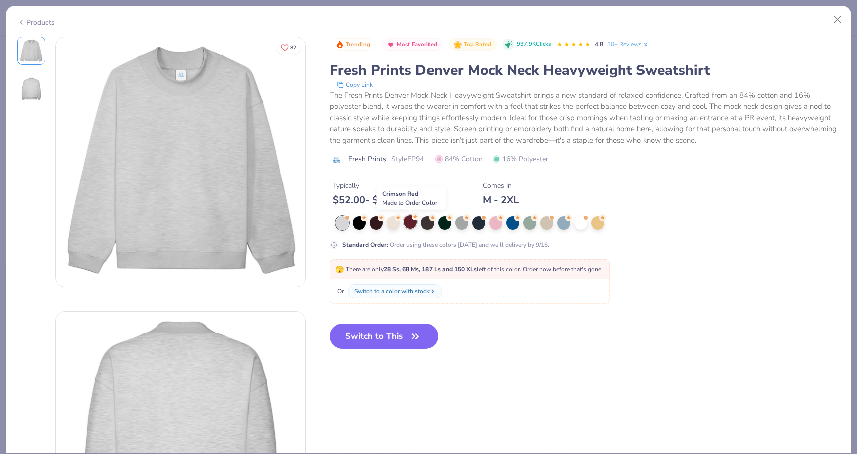
click at [410, 223] on div at bounding box center [410, 222] width 13 height 13
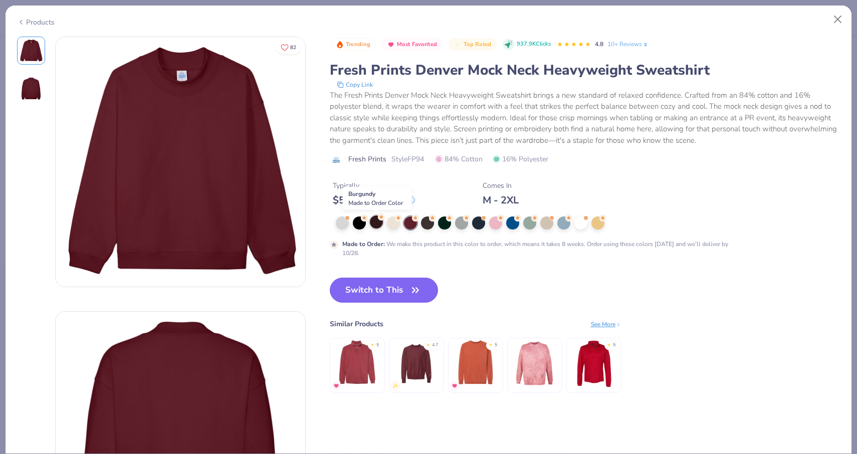
click at [377, 225] on div at bounding box center [376, 222] width 13 height 13
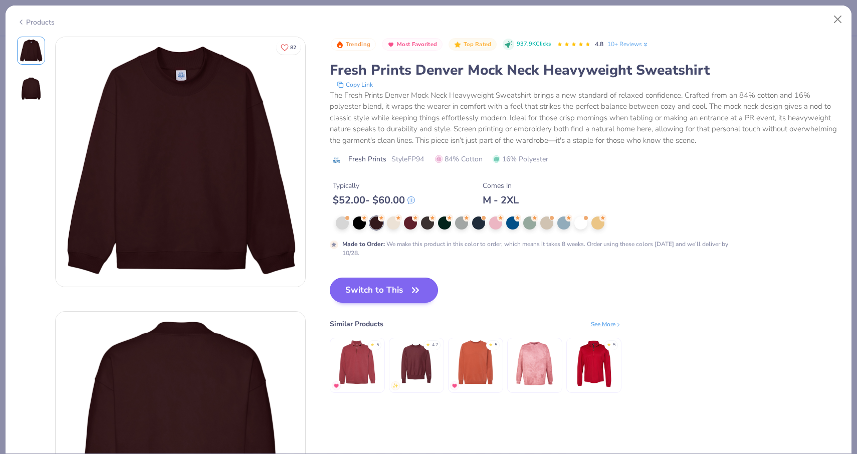
click at [404, 284] on button "Switch to This" at bounding box center [384, 290] width 109 height 25
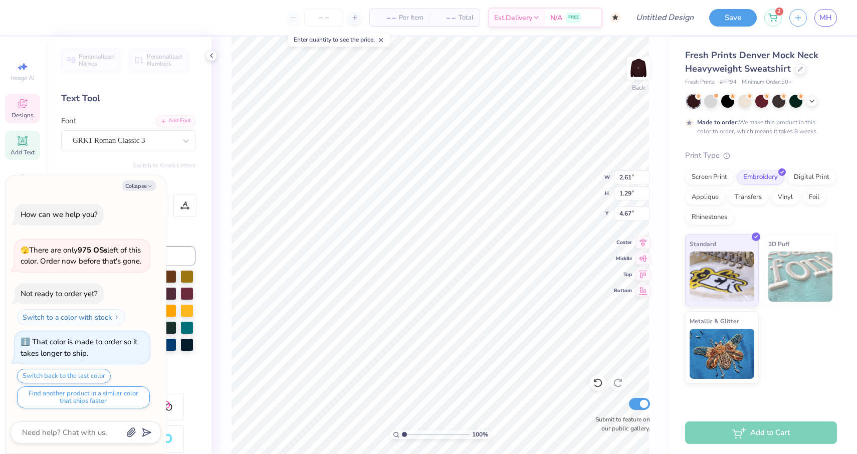
type textarea "x"
click at [331, 16] on input "number" at bounding box center [323, 18] width 39 height 18
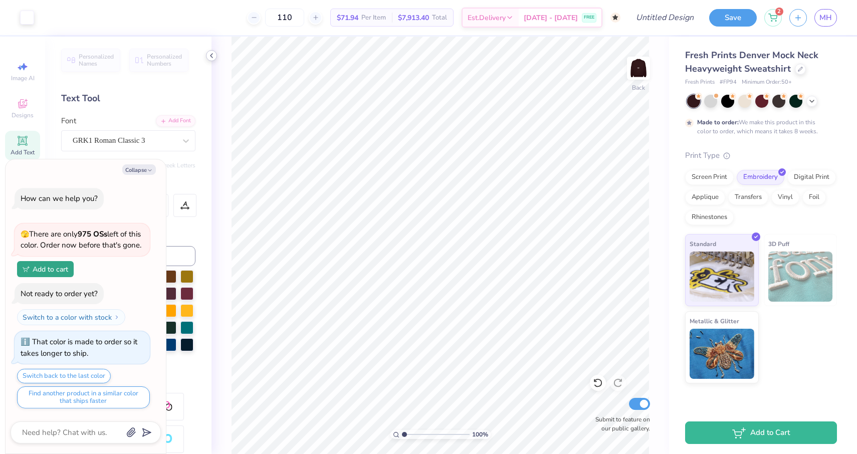
type input "110"
click at [209, 57] on icon at bounding box center [212, 56] width 8 height 8
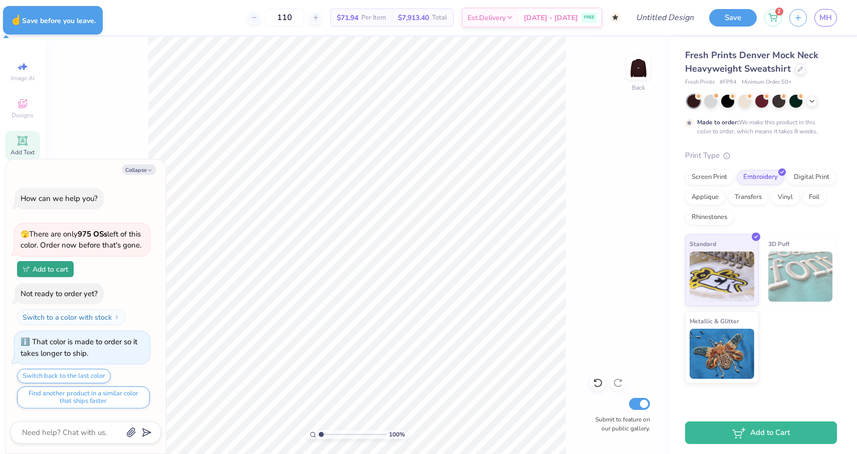
type textarea "x"
